Goal: Information Seeking & Learning: Find specific page/section

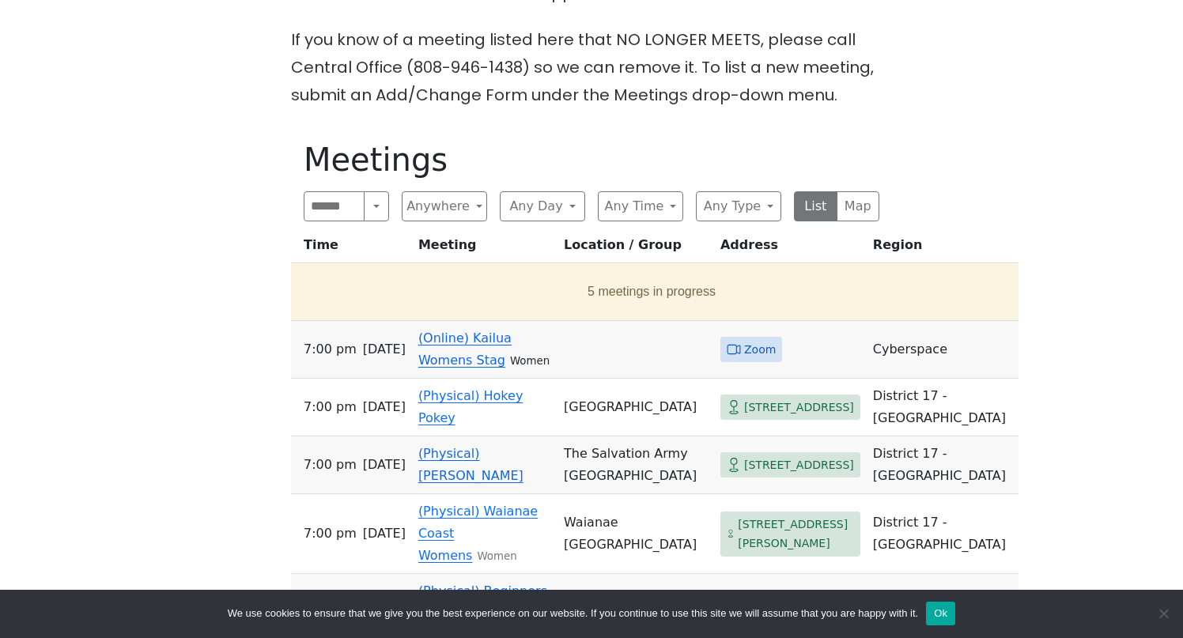
scroll to position [493, 0]
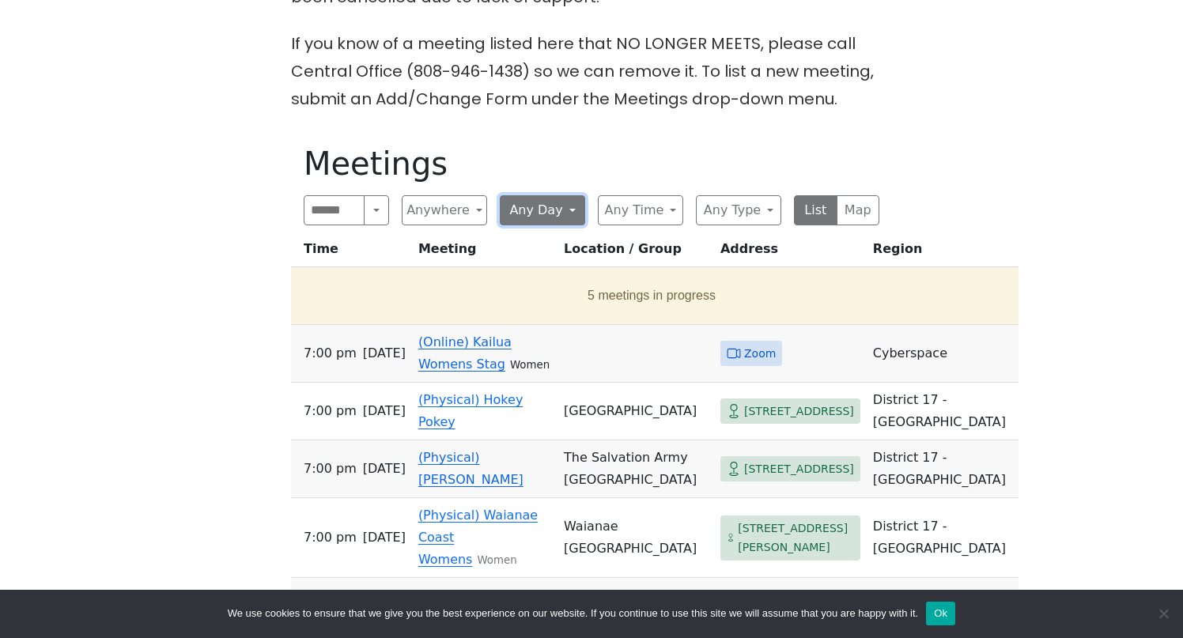
click at [532, 204] on button "Any Day" at bounding box center [542, 210] width 85 height 30
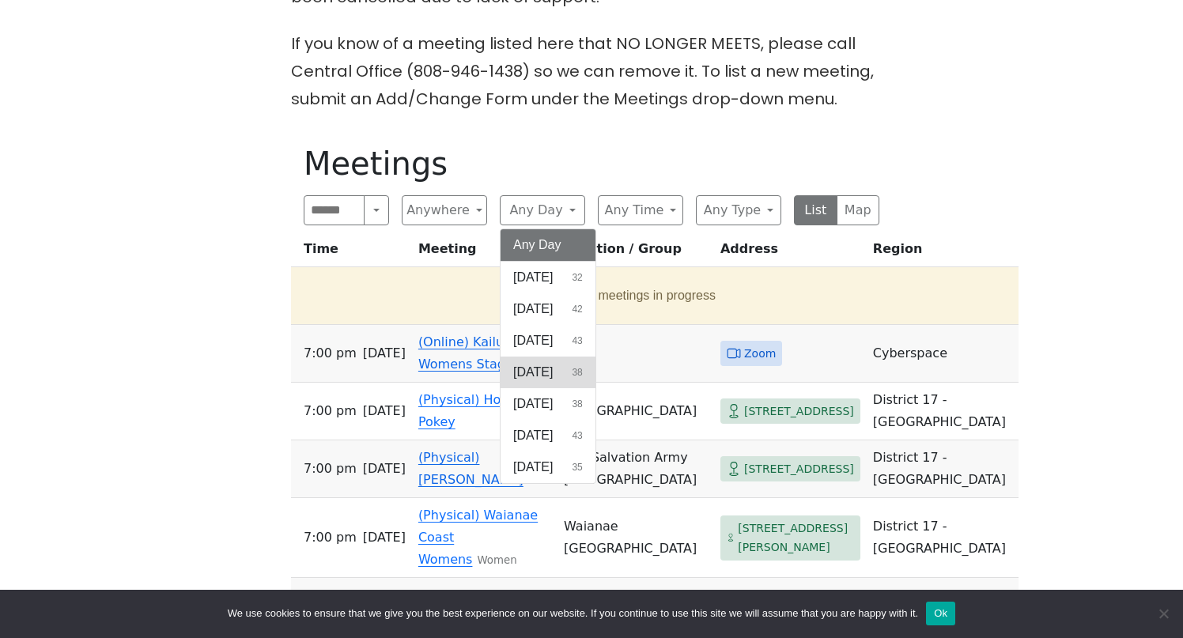
click at [549, 370] on span "[DATE]" at bounding box center [533, 372] width 40 height 19
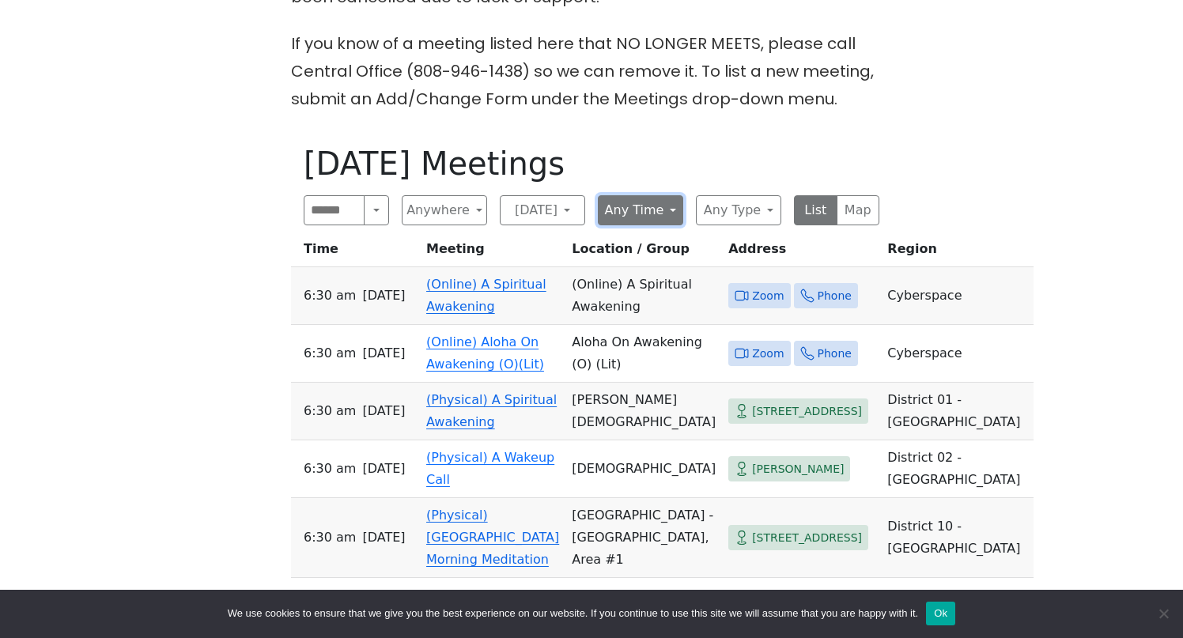
click at [654, 206] on button "Any Time" at bounding box center [640, 210] width 85 height 30
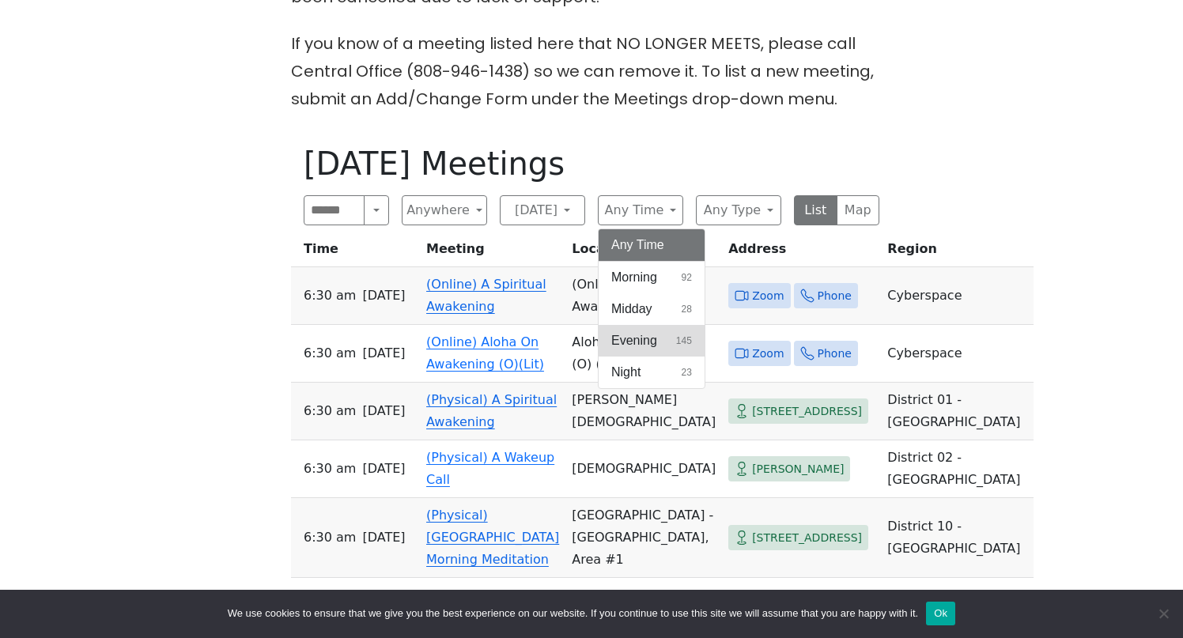
click at [638, 337] on span "Evening" at bounding box center [634, 340] width 46 height 19
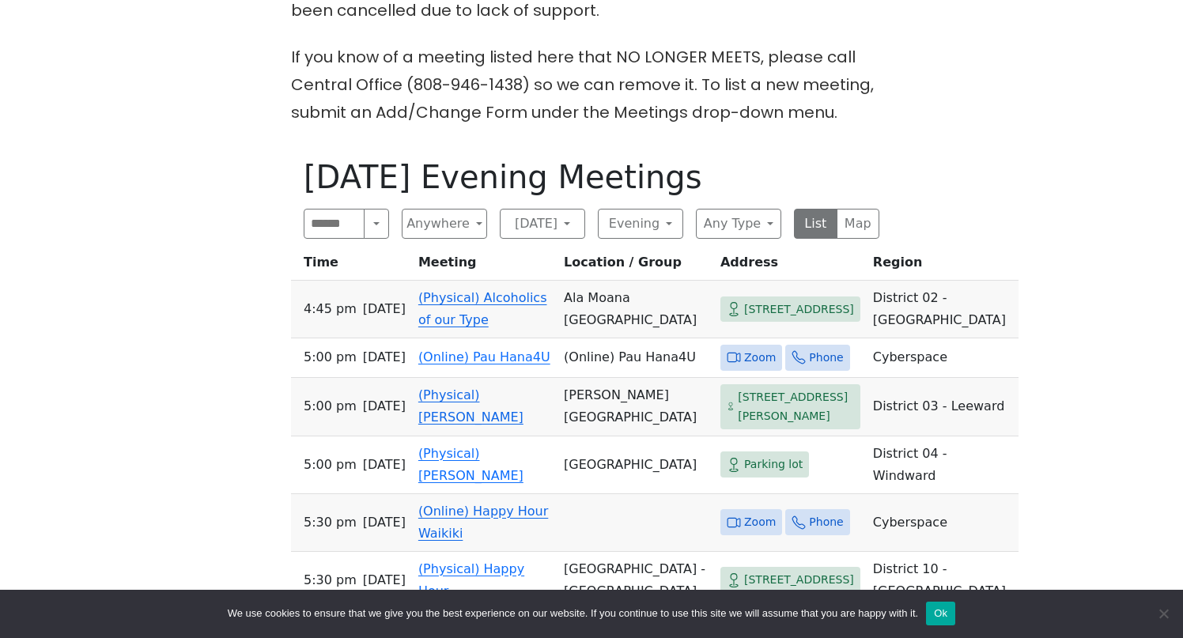
scroll to position [481, 0]
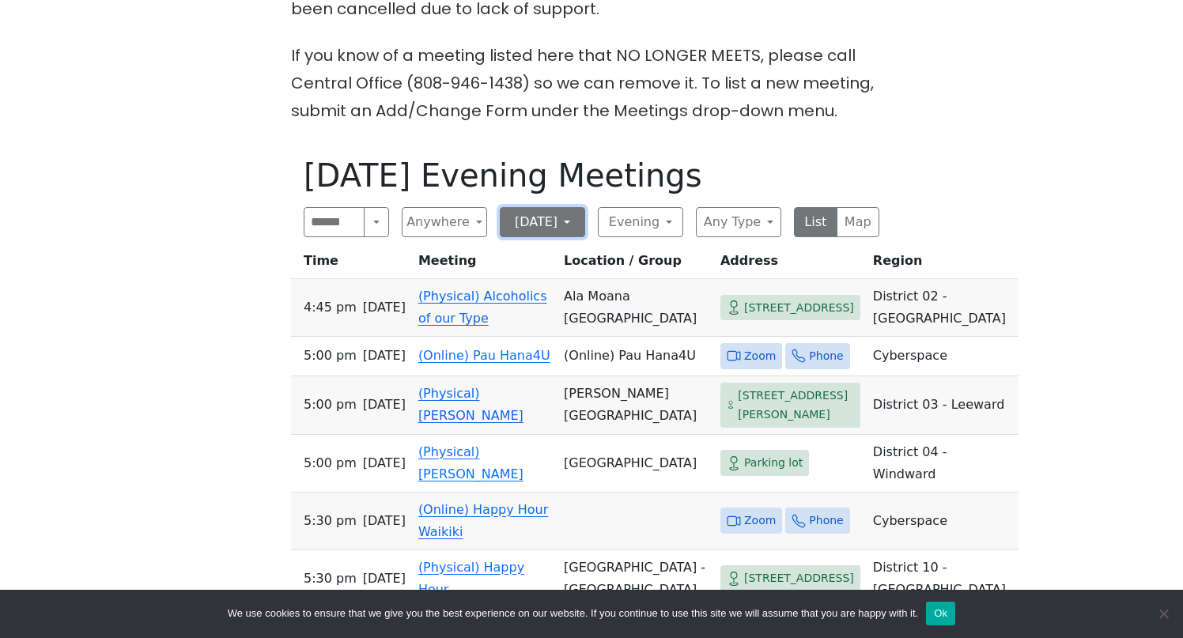
click at [537, 222] on button "[DATE]" at bounding box center [542, 222] width 85 height 30
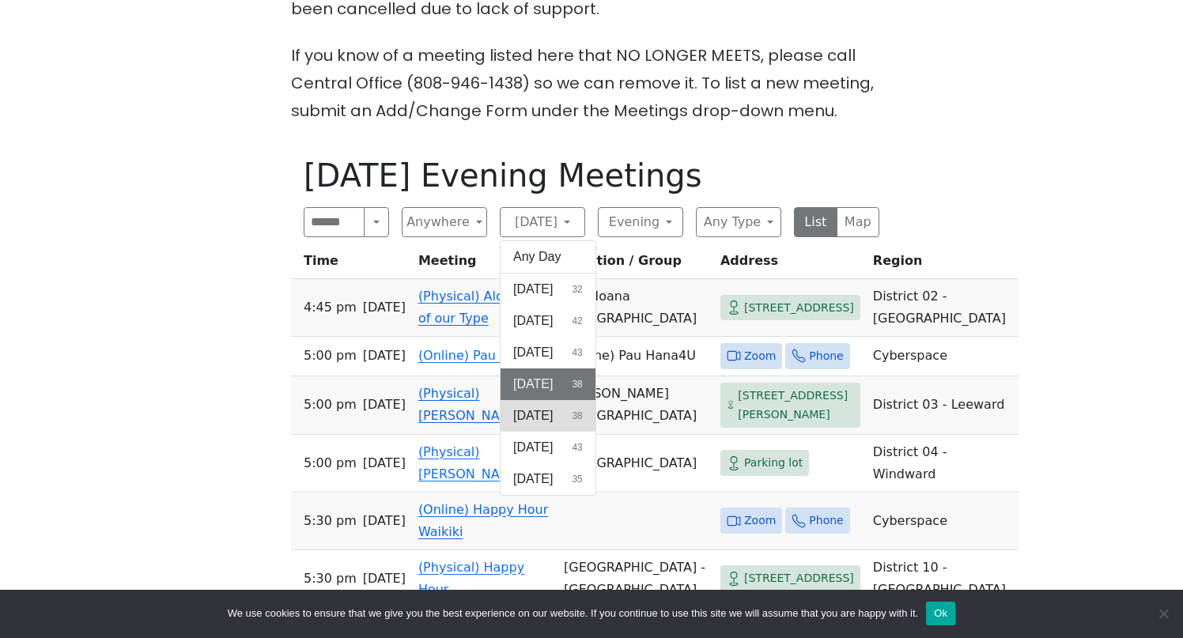
click at [539, 419] on span "[DATE]" at bounding box center [533, 415] width 40 height 19
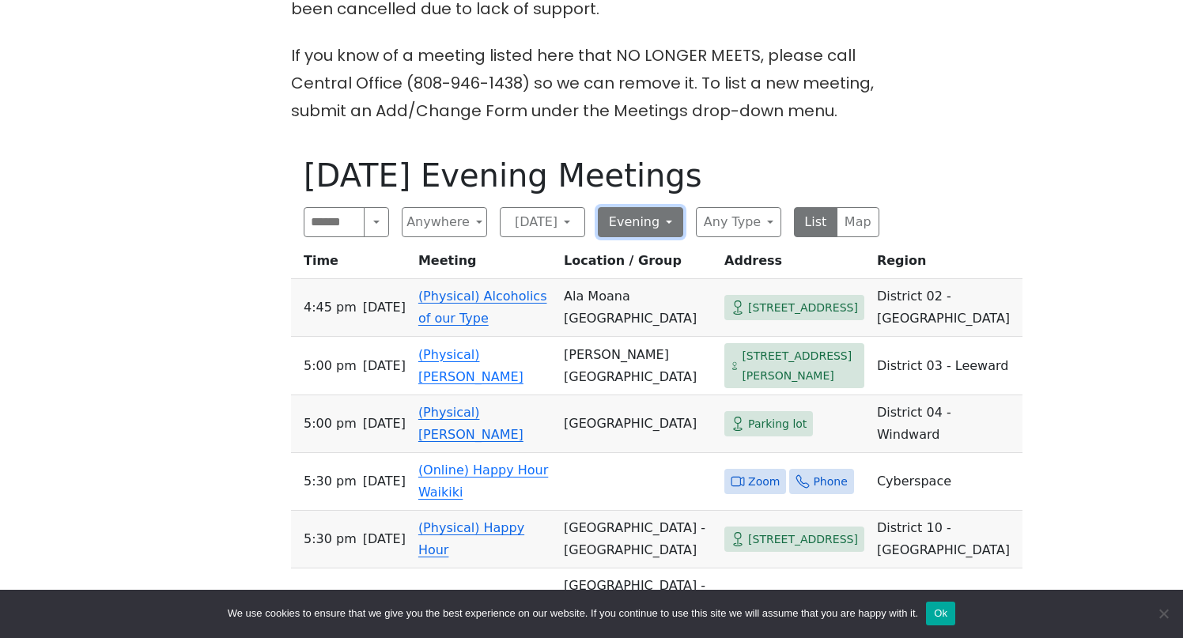
click at [636, 217] on button "Evening" at bounding box center [640, 222] width 85 height 30
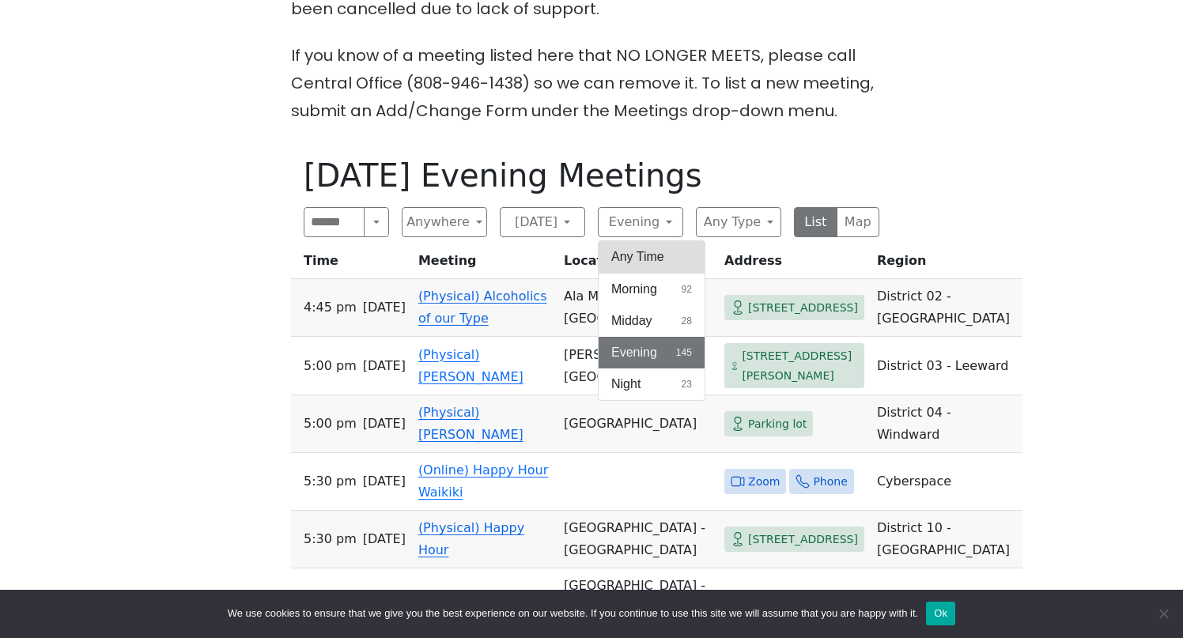
click at [637, 251] on button "Any Time" at bounding box center [651, 257] width 106 height 32
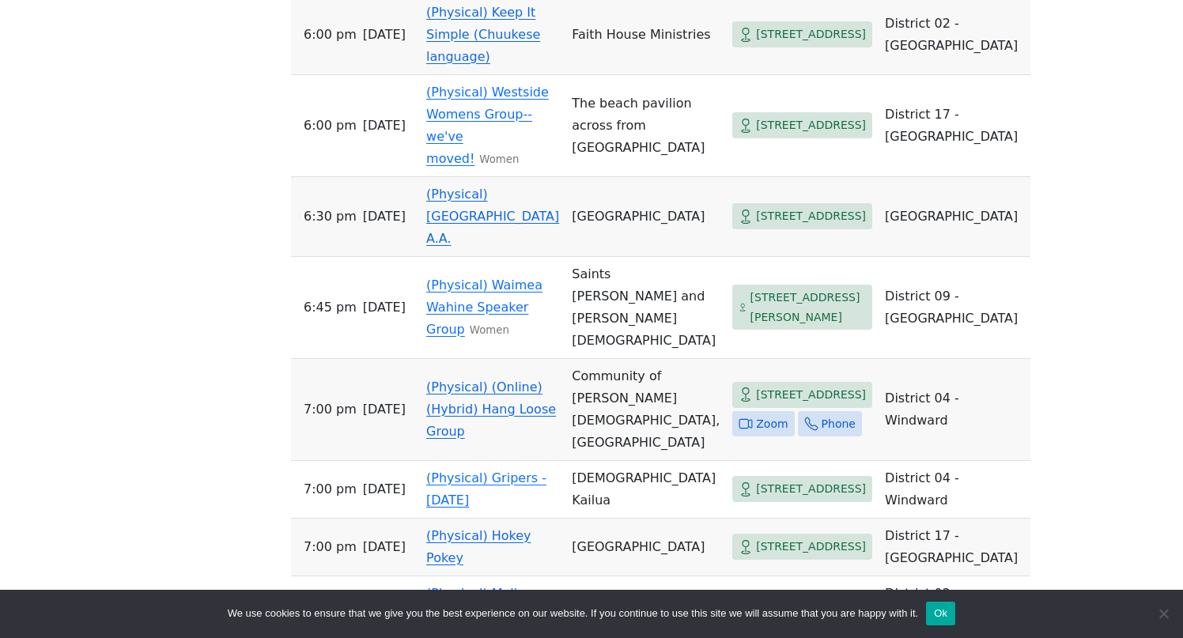
scroll to position [2274, 0]
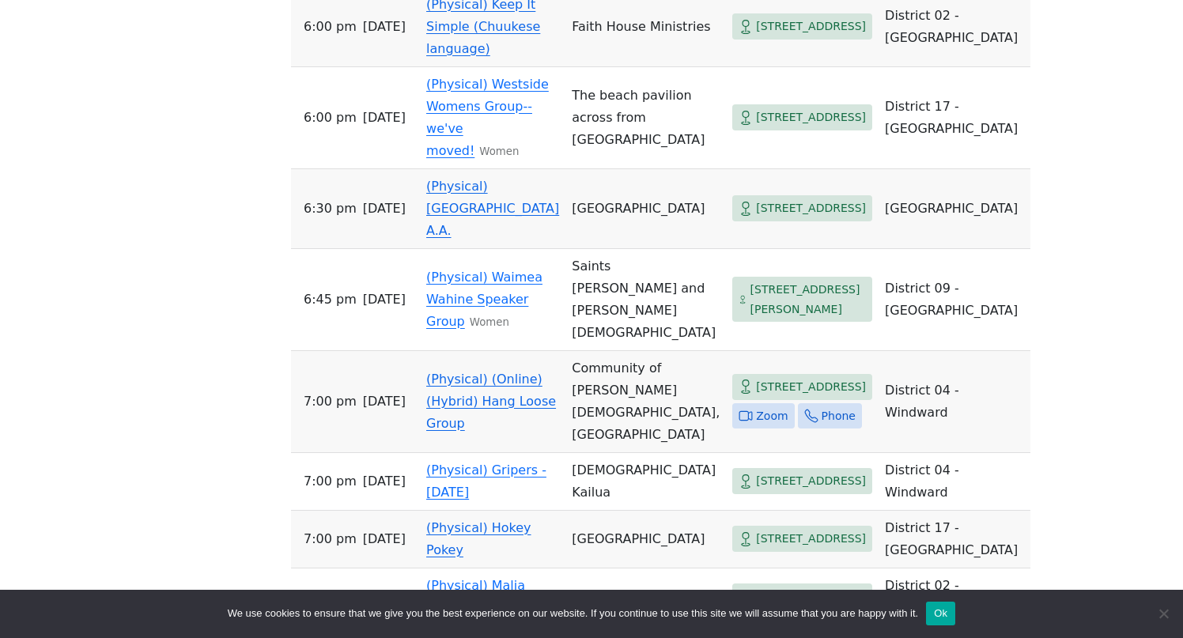
click at [460, 249] on td "(Physical) [GEOGRAPHIC_DATA] A.A." at bounding box center [492, 209] width 145 height 80
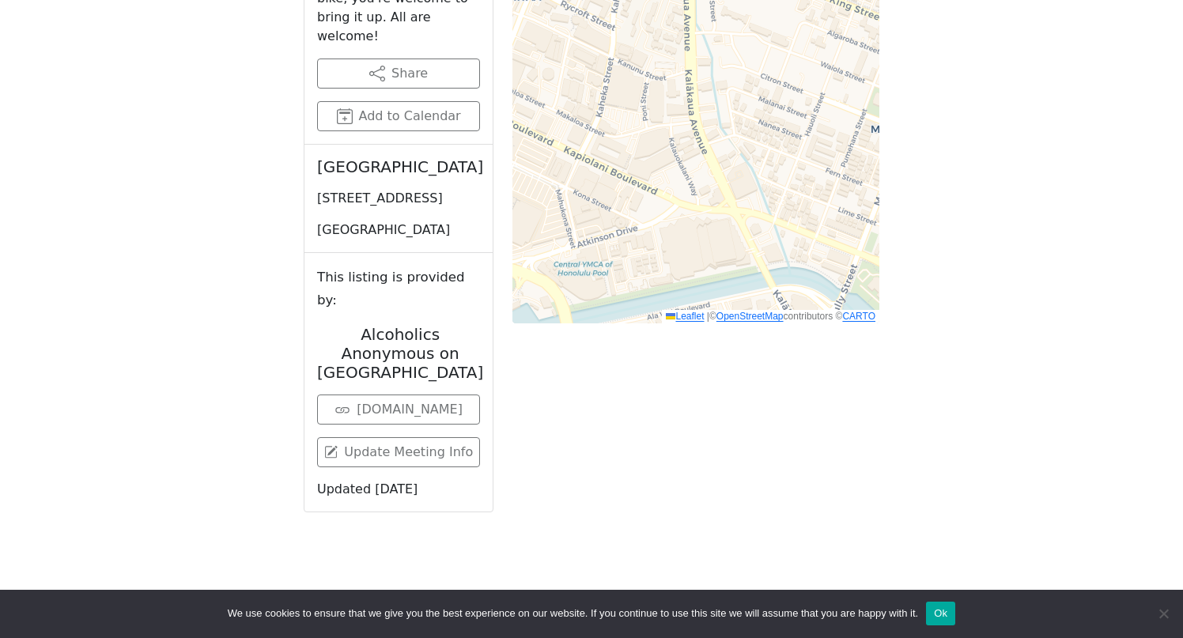
scroll to position [1503, 0]
